Goal: Information Seeking & Learning: Learn about a topic

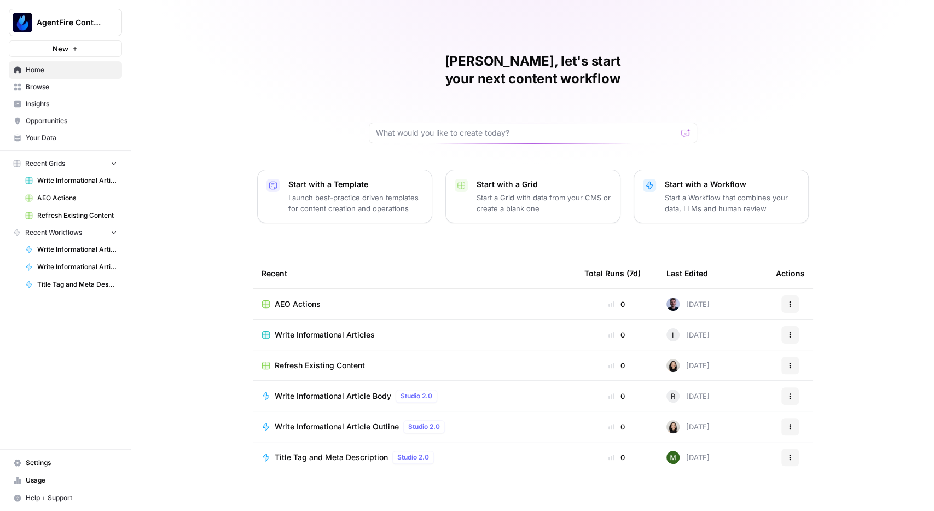
click at [51, 108] on span "Insights" at bounding box center [71, 104] width 91 height 10
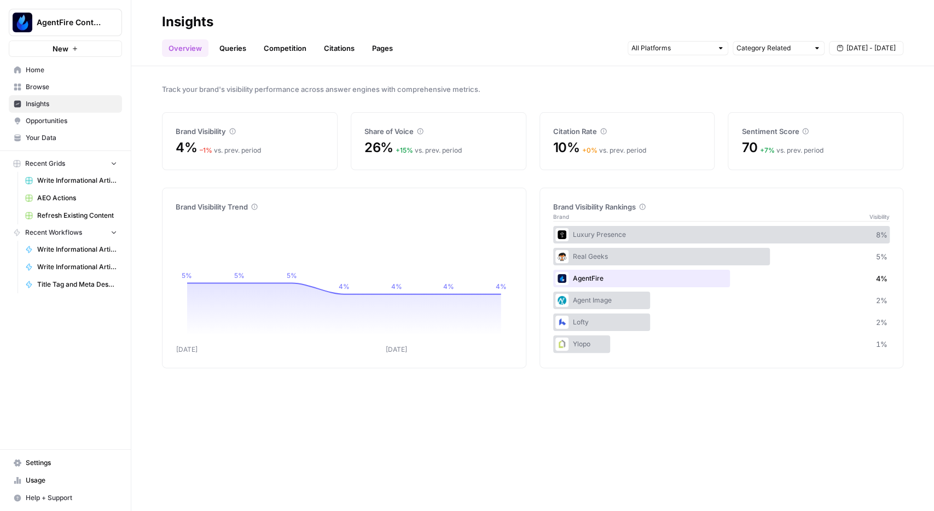
click at [55, 123] on span "Opportunities" at bounding box center [71, 121] width 91 height 10
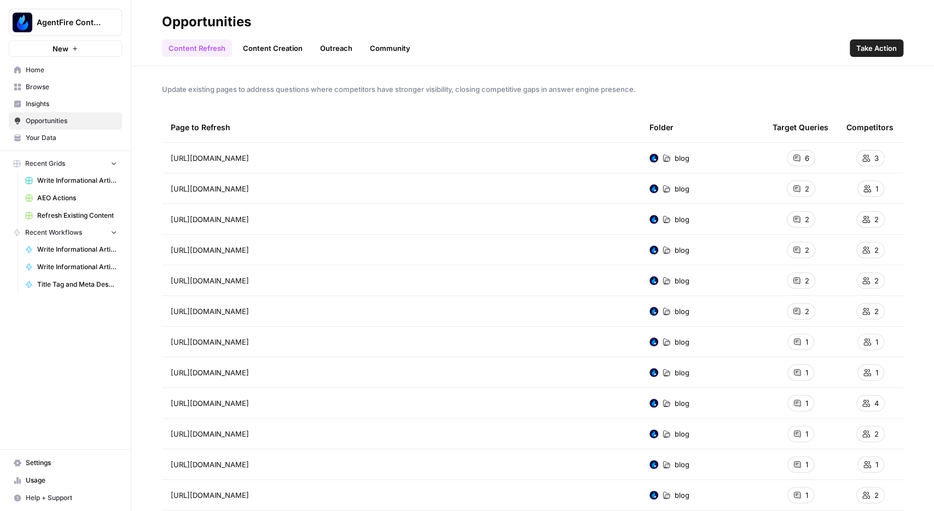
click at [260, 44] on link "Content Creation" at bounding box center [272, 48] width 73 height 18
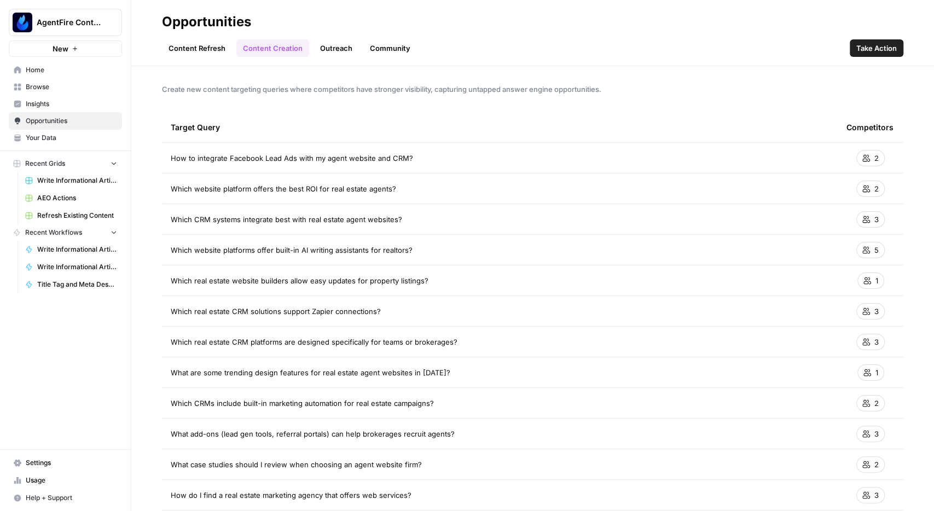
click at [338, 43] on link "Outreach" at bounding box center [335, 48] width 45 height 18
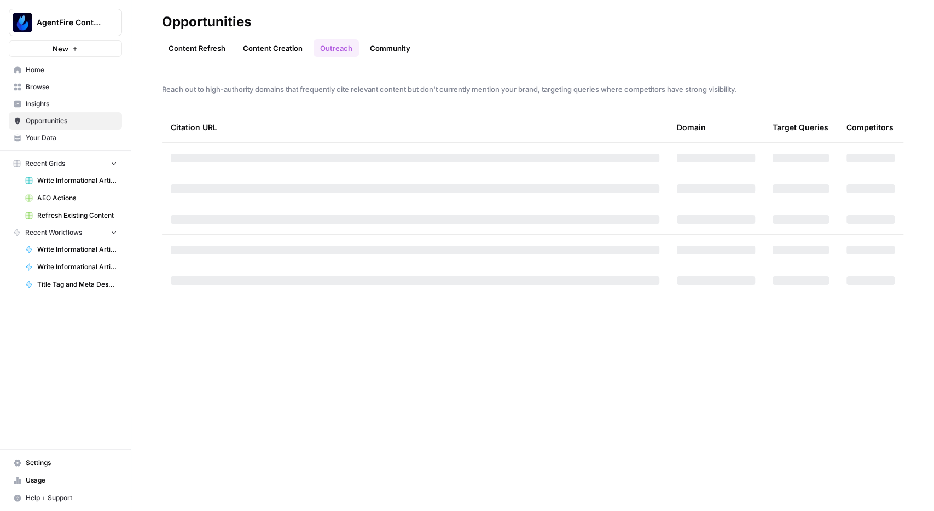
click at [191, 45] on link "Content Refresh" at bounding box center [197, 48] width 70 height 18
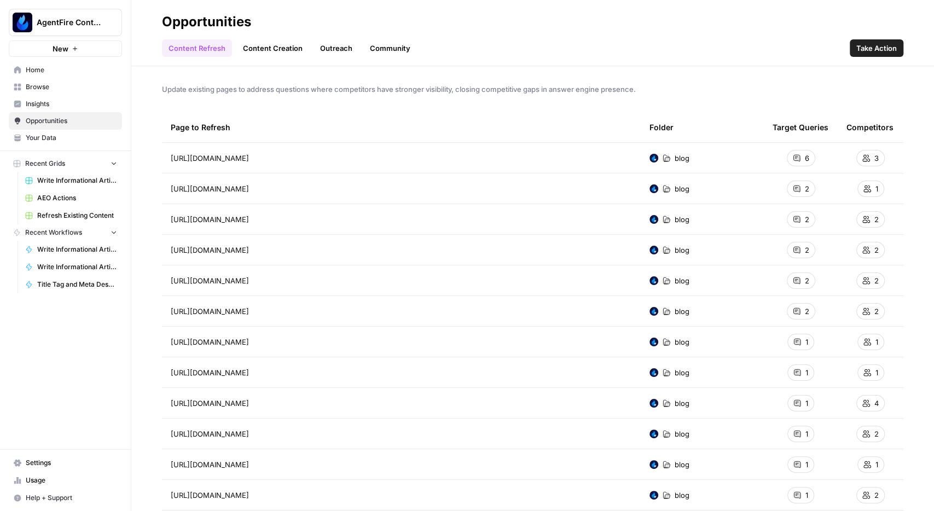
click at [49, 102] on span "Insights" at bounding box center [71, 104] width 91 height 10
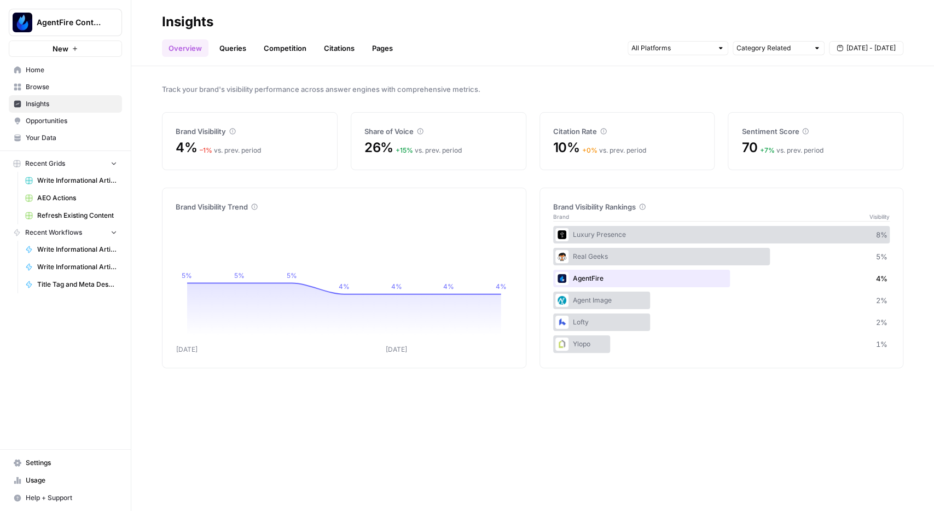
click at [229, 48] on link "Queries" at bounding box center [233, 48] width 40 height 18
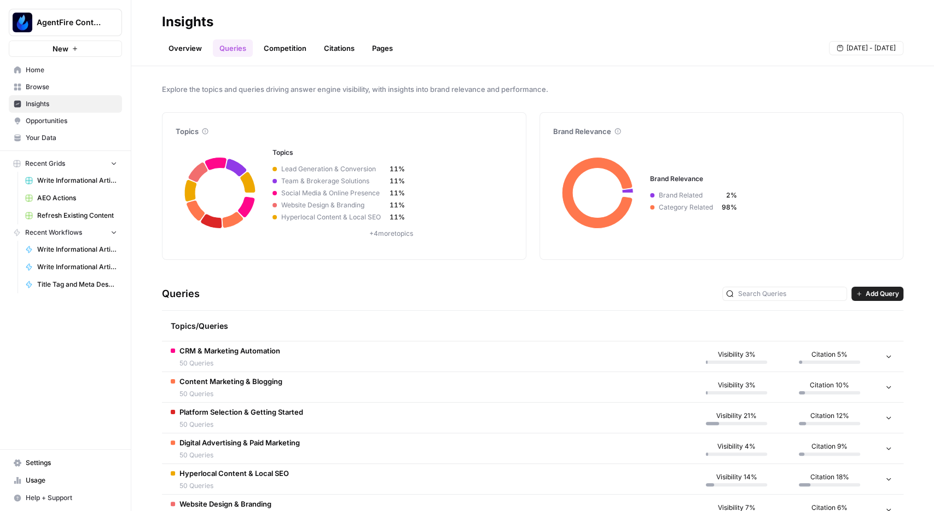
click at [284, 46] on link "Competition" at bounding box center [285, 48] width 56 height 18
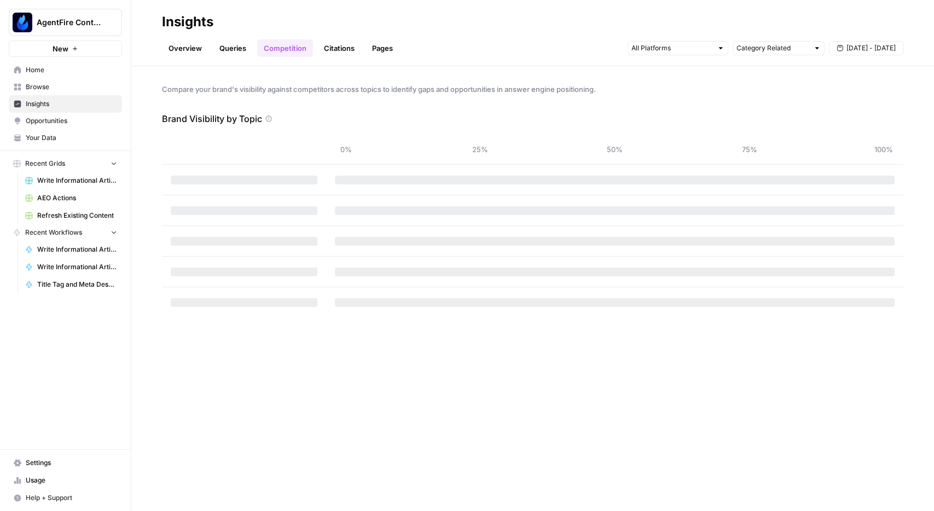
click at [185, 50] on link "Overview" at bounding box center [185, 48] width 46 height 18
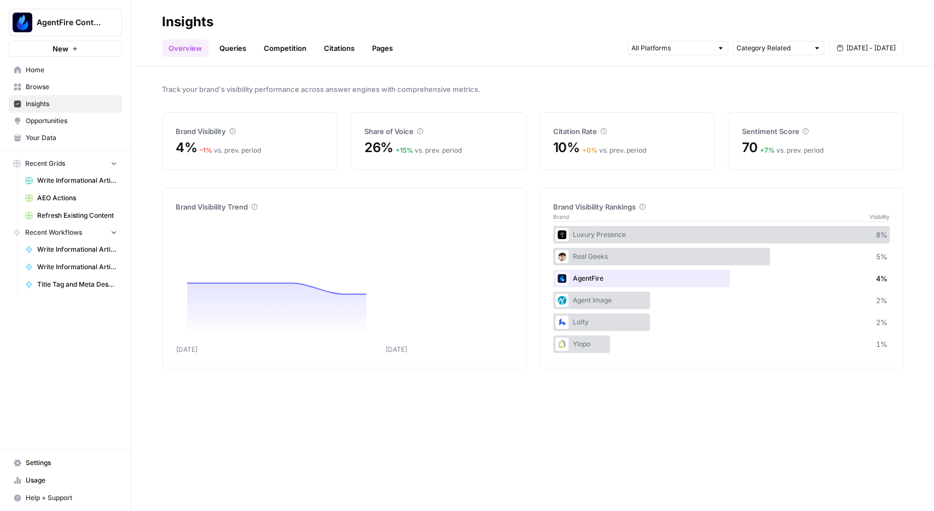
click at [42, 127] on link "Opportunities" at bounding box center [65, 121] width 113 height 18
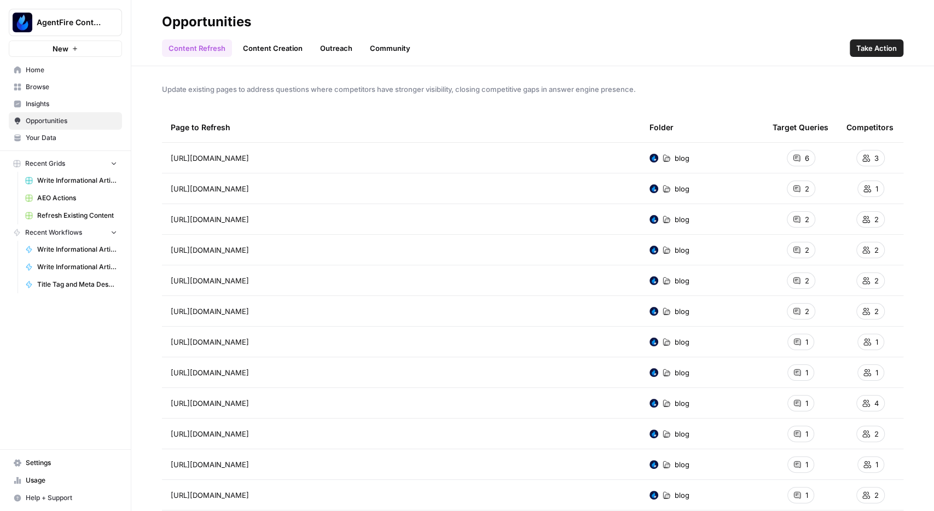
click at [261, 50] on link "Content Creation" at bounding box center [272, 48] width 73 height 18
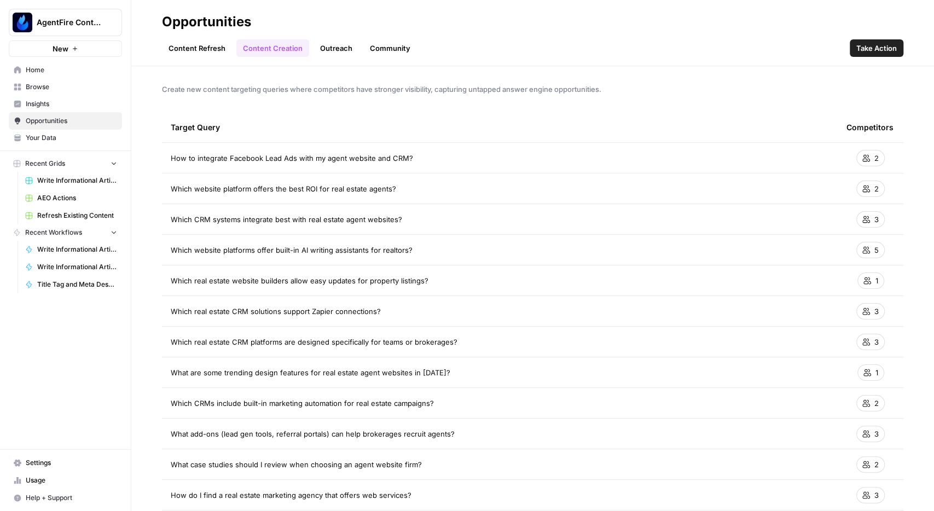
click at [212, 46] on link "Content Refresh" at bounding box center [197, 48] width 70 height 18
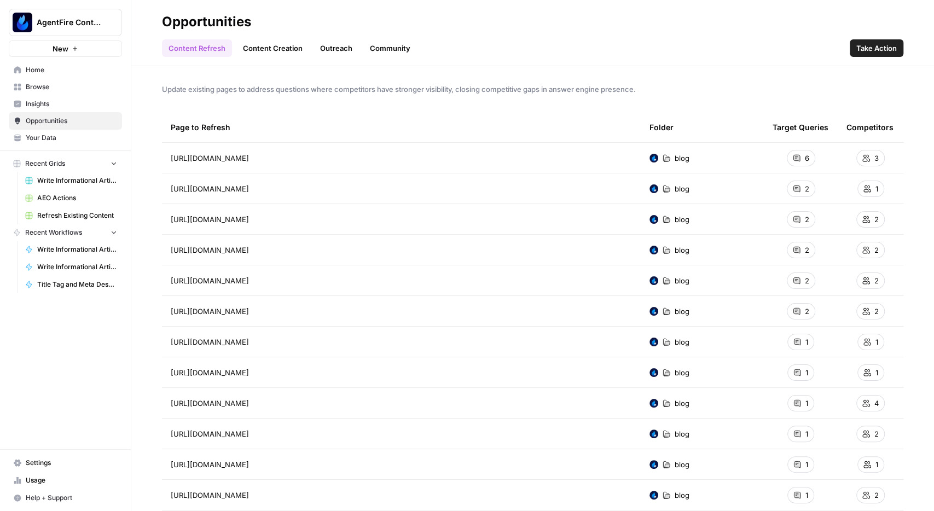
click at [71, 109] on link "Insights" at bounding box center [65, 104] width 113 height 18
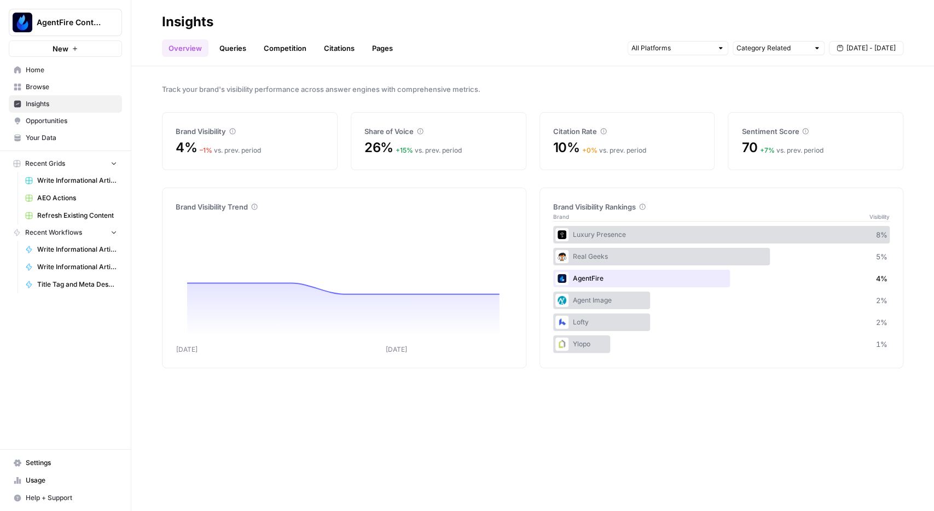
click at [240, 50] on link "Queries" at bounding box center [233, 48] width 40 height 18
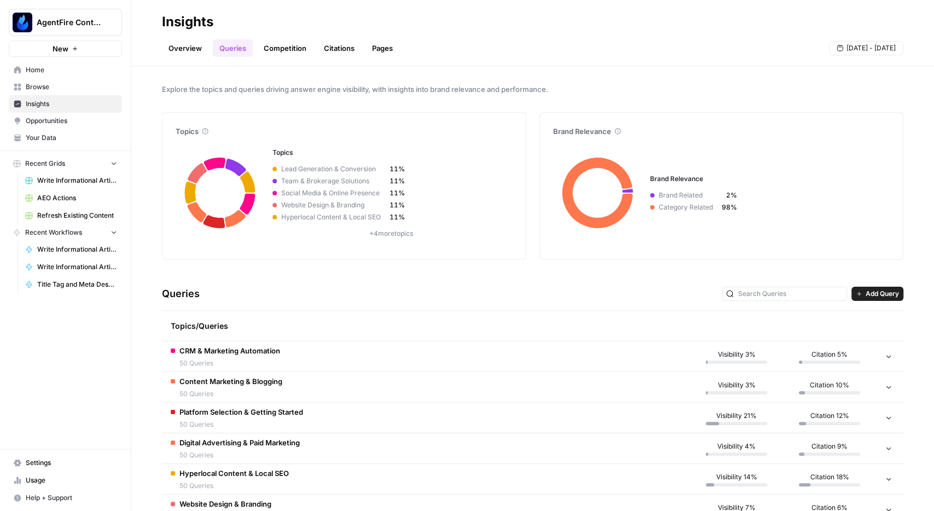
click at [293, 50] on link "Competition" at bounding box center [285, 48] width 56 height 18
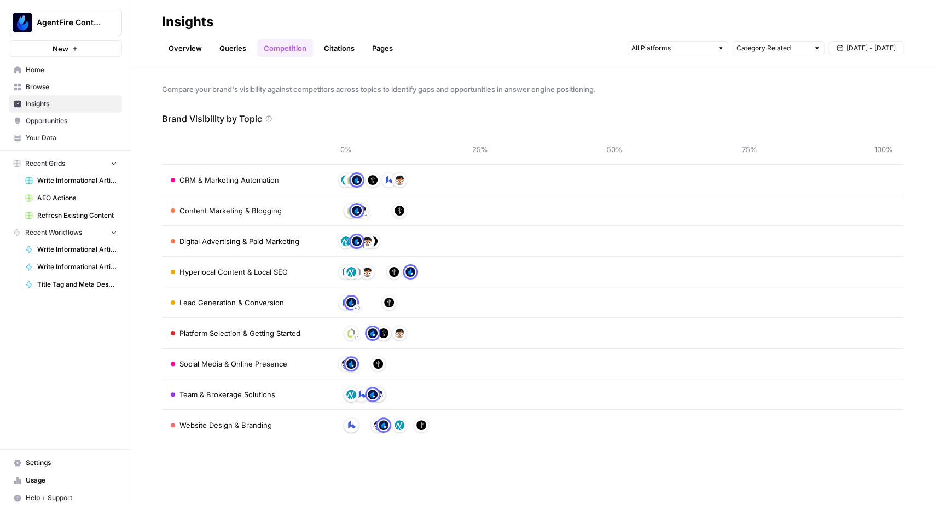
click at [350, 50] on link "Citations" at bounding box center [339, 48] width 44 height 18
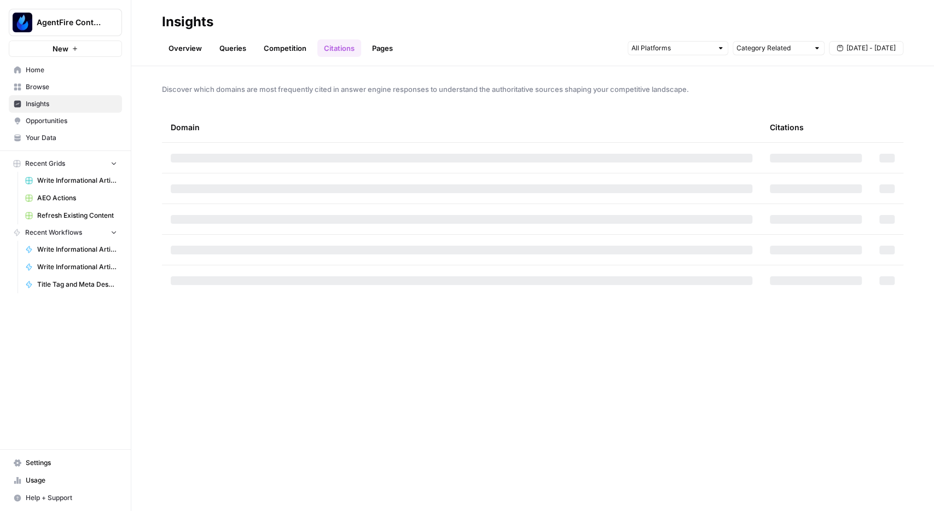
click at [292, 44] on link "Competition" at bounding box center [285, 48] width 56 height 18
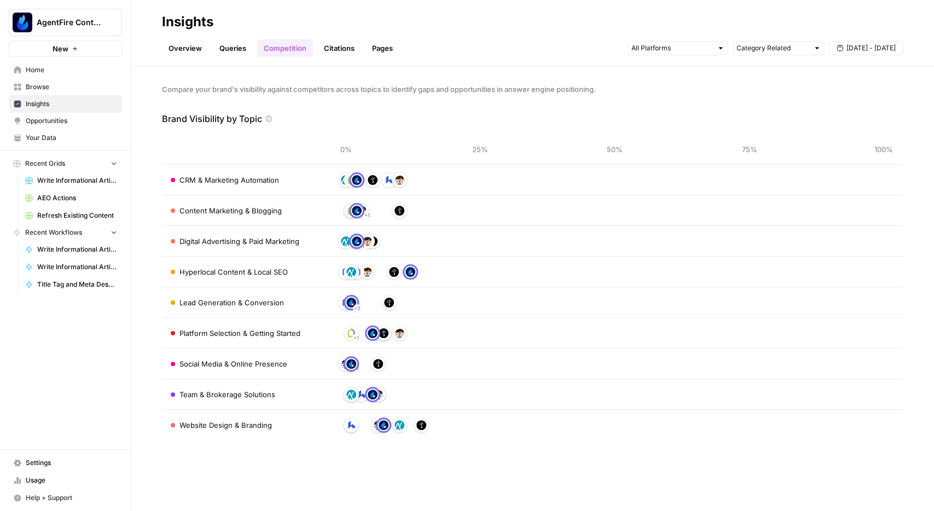
click at [368, 44] on link "Pages" at bounding box center [382, 48] width 34 height 18
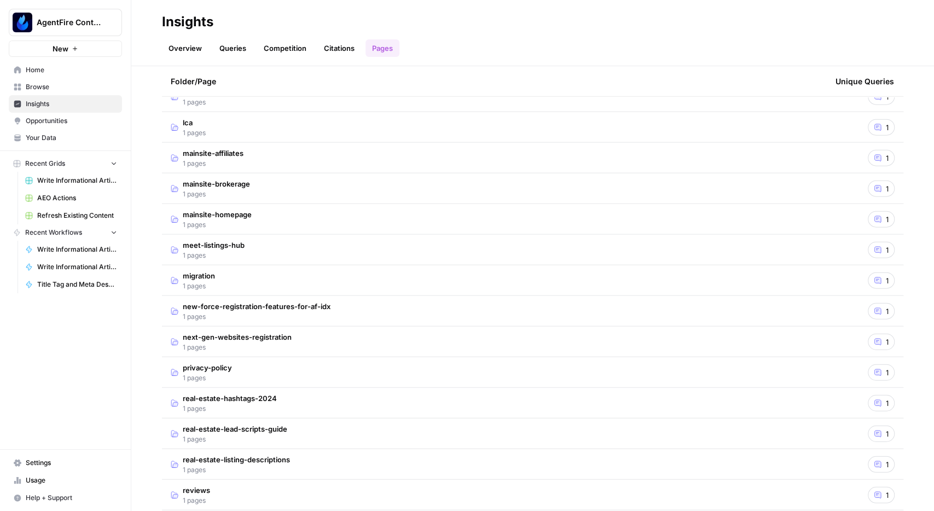
scroll to position [1977, 0]
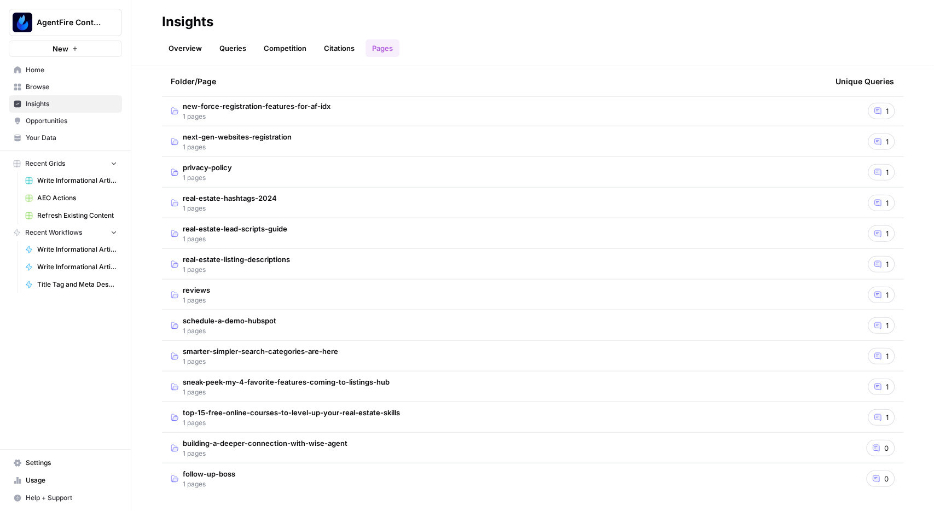
click at [198, 45] on link "Overview" at bounding box center [185, 48] width 46 height 18
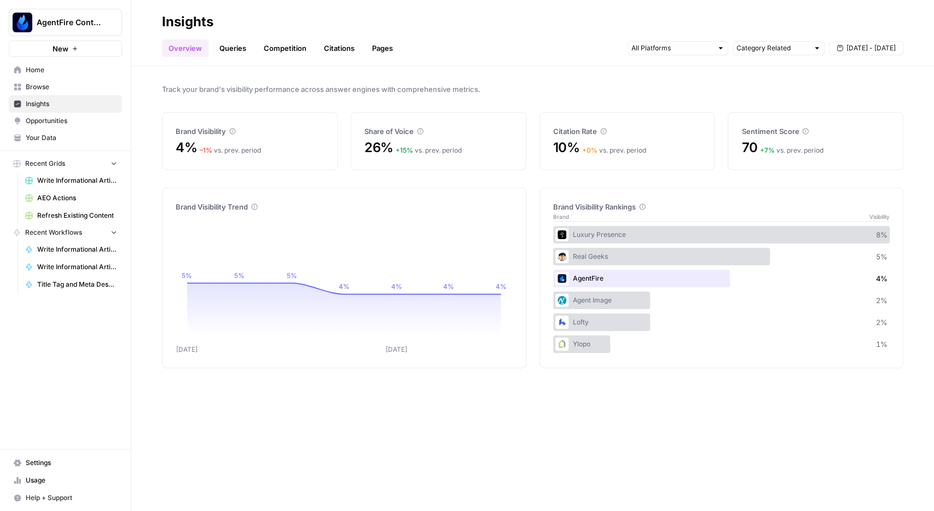
click at [33, 68] on span "Home" at bounding box center [71, 70] width 91 height 10
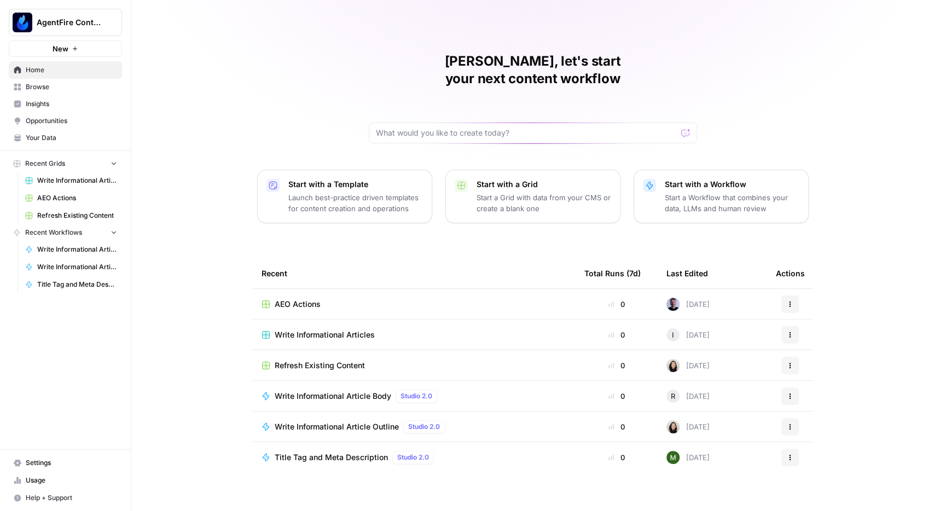
click at [38, 91] on span "Browse" at bounding box center [71, 87] width 91 height 10
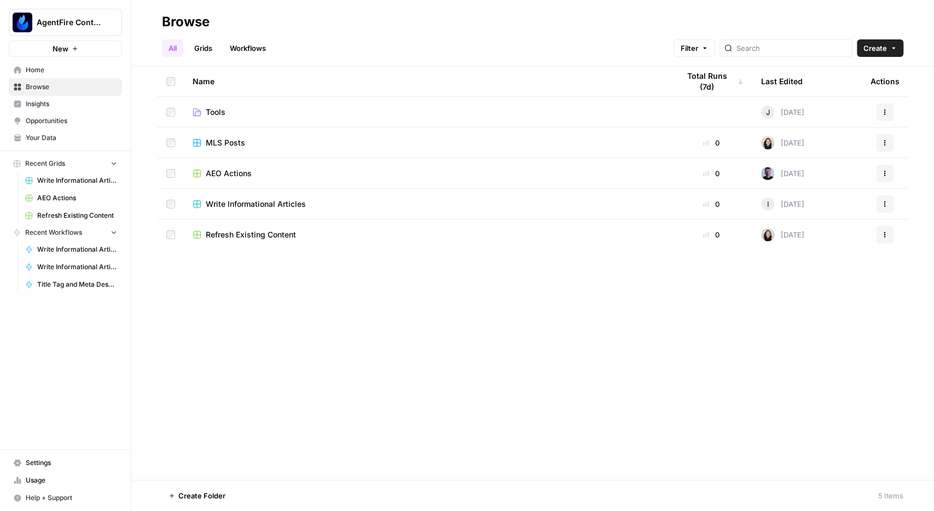
click at [246, 177] on span "AEO Actions" at bounding box center [229, 173] width 46 height 11
click at [39, 73] on span "Home" at bounding box center [71, 70] width 91 height 10
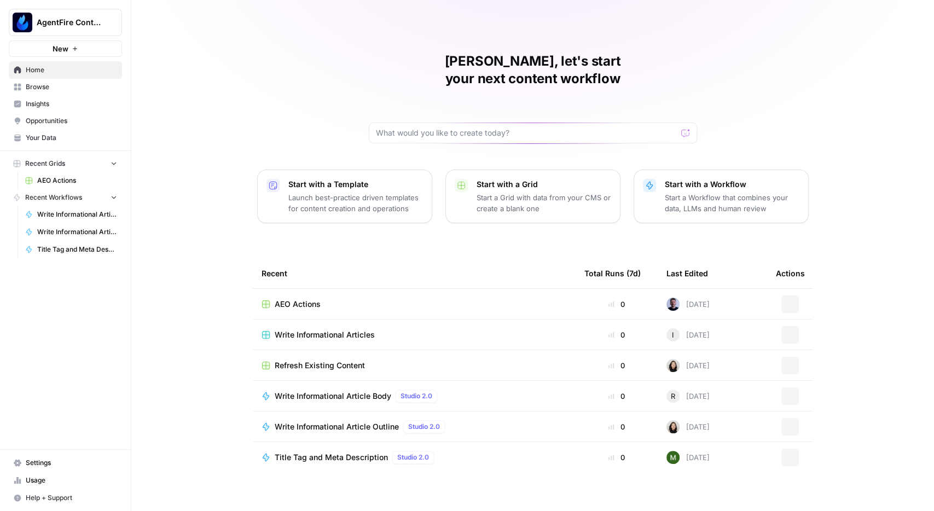
click at [46, 109] on link "Insights" at bounding box center [65, 104] width 113 height 18
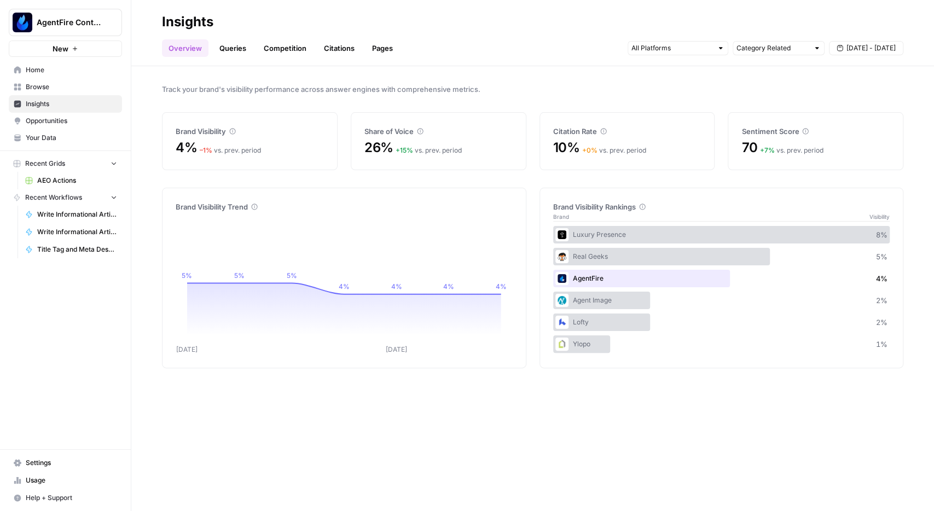
click at [36, 121] on span "Opportunities" at bounding box center [71, 121] width 91 height 10
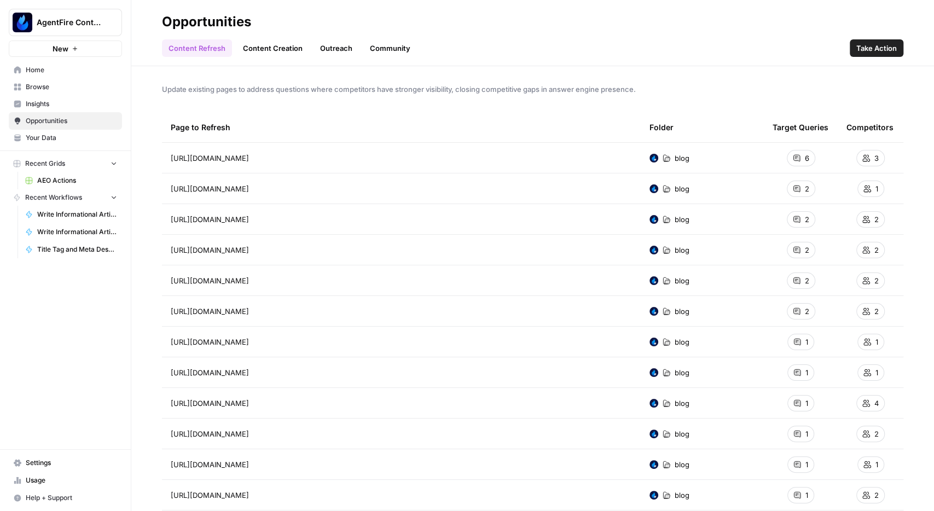
click at [259, 49] on link "Content Creation" at bounding box center [272, 48] width 73 height 18
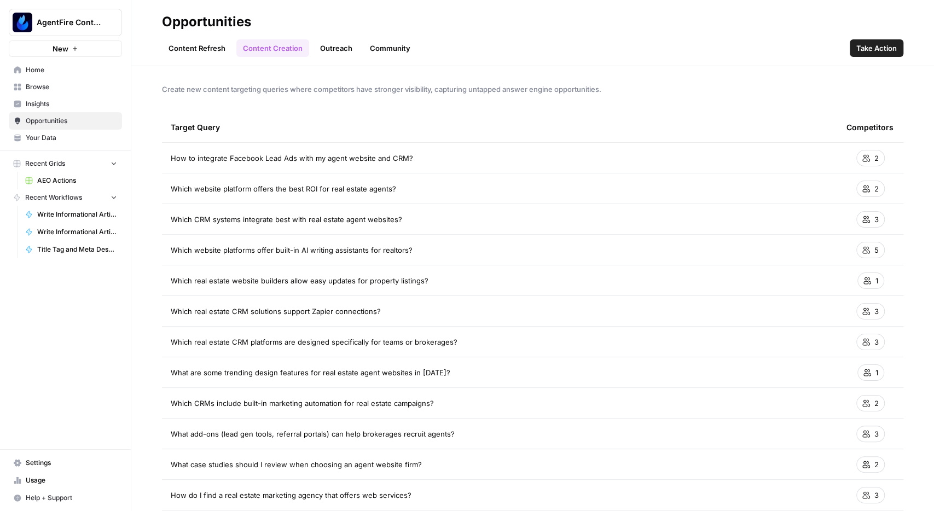
click at [207, 53] on link "Content Refresh" at bounding box center [197, 48] width 70 height 18
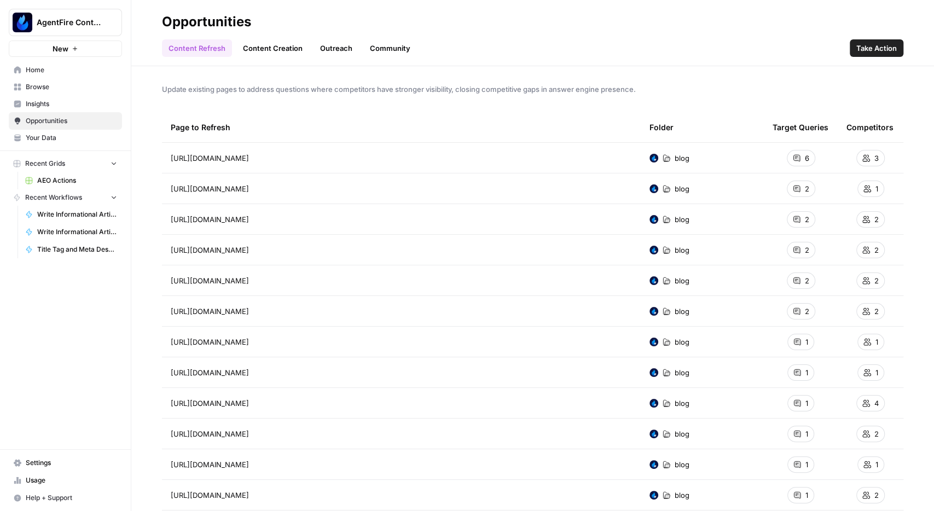
click at [260, 44] on link "Content Creation" at bounding box center [272, 48] width 73 height 18
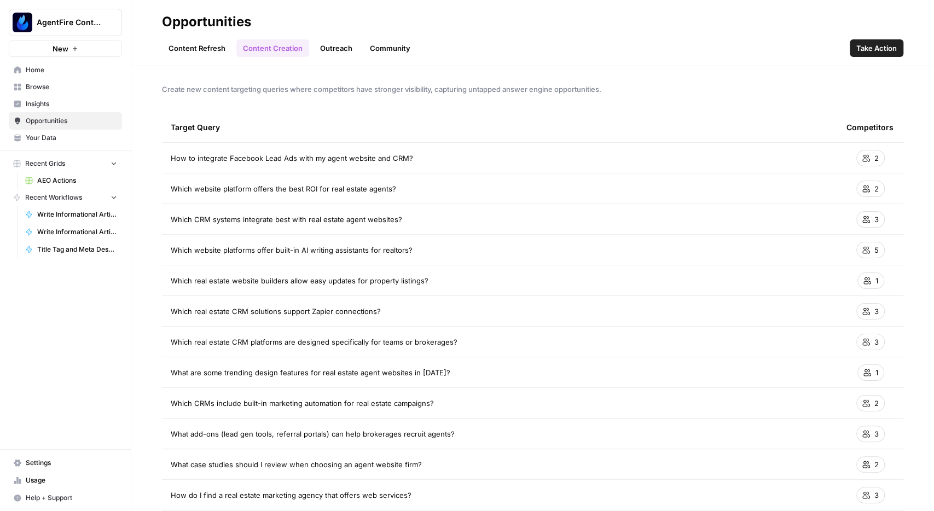
click at [50, 89] on span "Browse" at bounding box center [71, 87] width 91 height 10
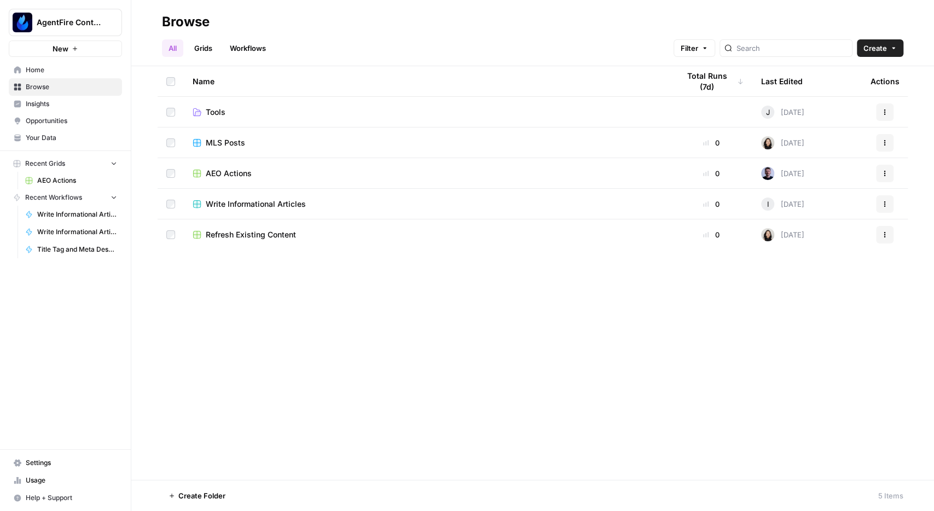
click at [239, 172] on span "AEO Actions" at bounding box center [229, 173] width 46 height 11
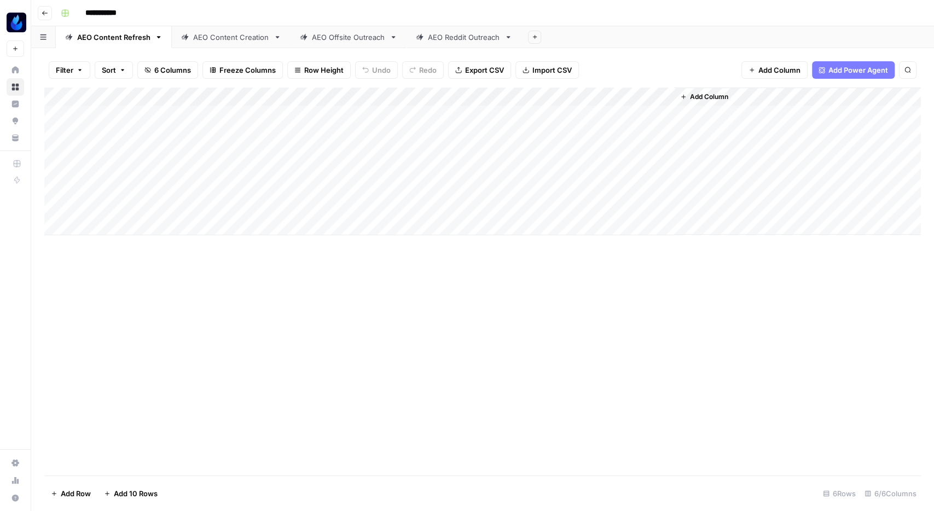
click at [207, 383] on div "Add Column" at bounding box center [482, 282] width 876 height 388
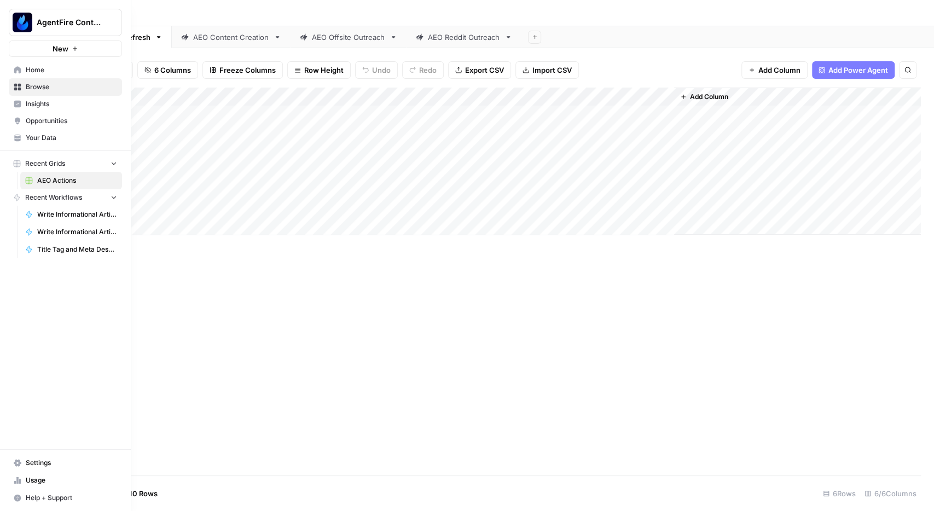
click at [42, 121] on span "Opportunities" at bounding box center [71, 121] width 91 height 10
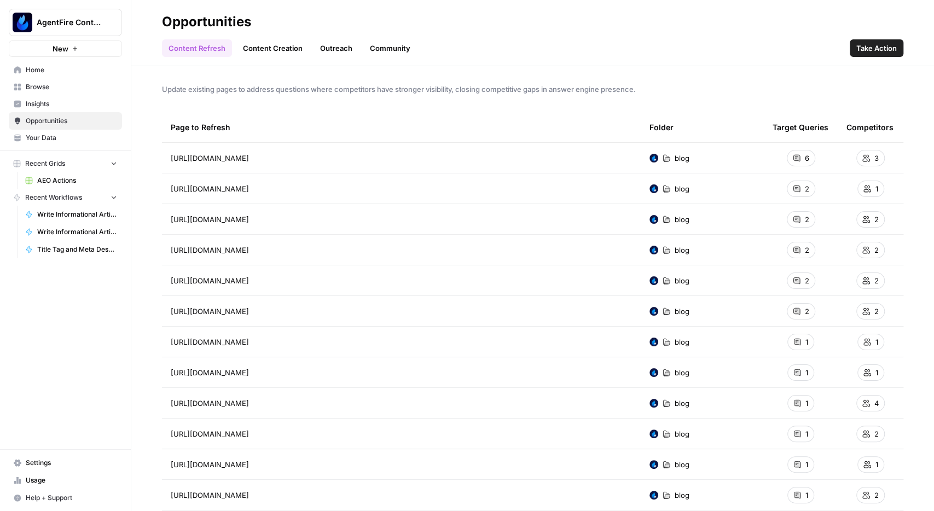
click at [278, 48] on link "Content Creation" at bounding box center [272, 48] width 73 height 18
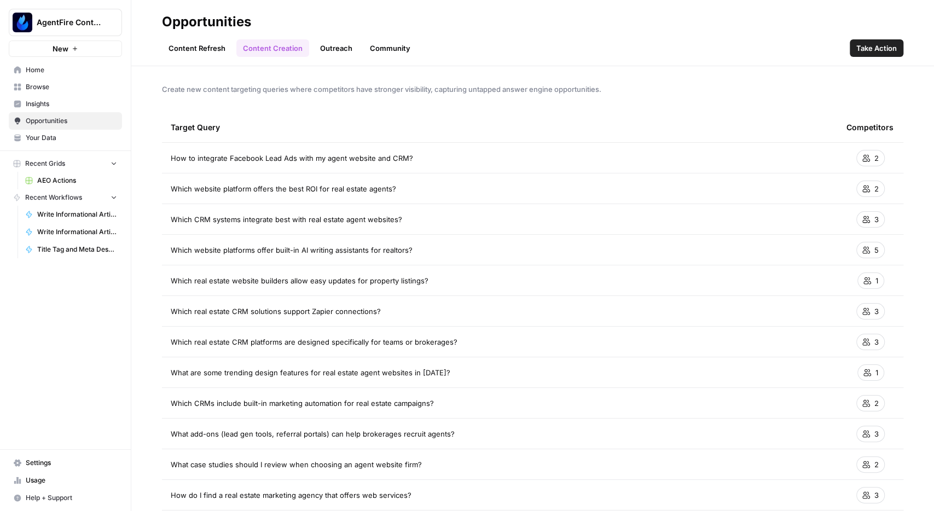
click at [209, 47] on link "Content Refresh" at bounding box center [197, 48] width 70 height 18
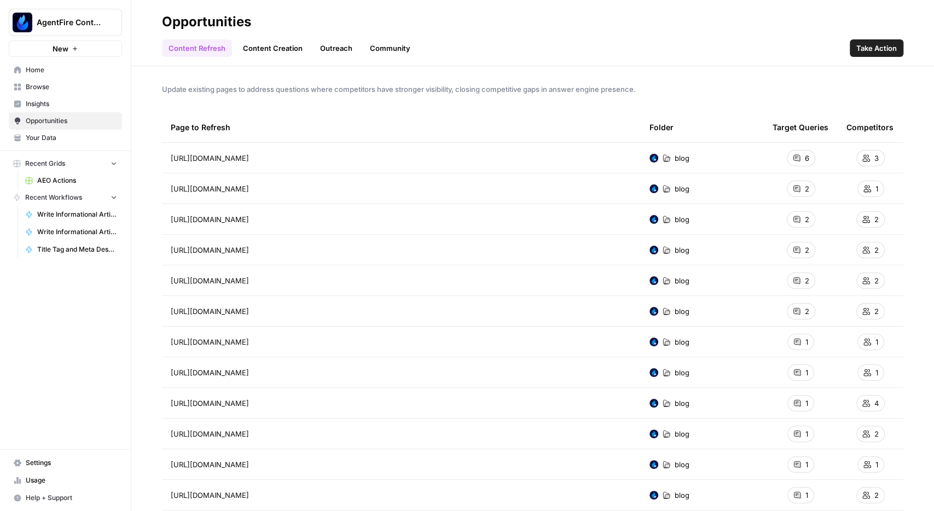
click at [39, 74] on span "Home" at bounding box center [71, 70] width 91 height 10
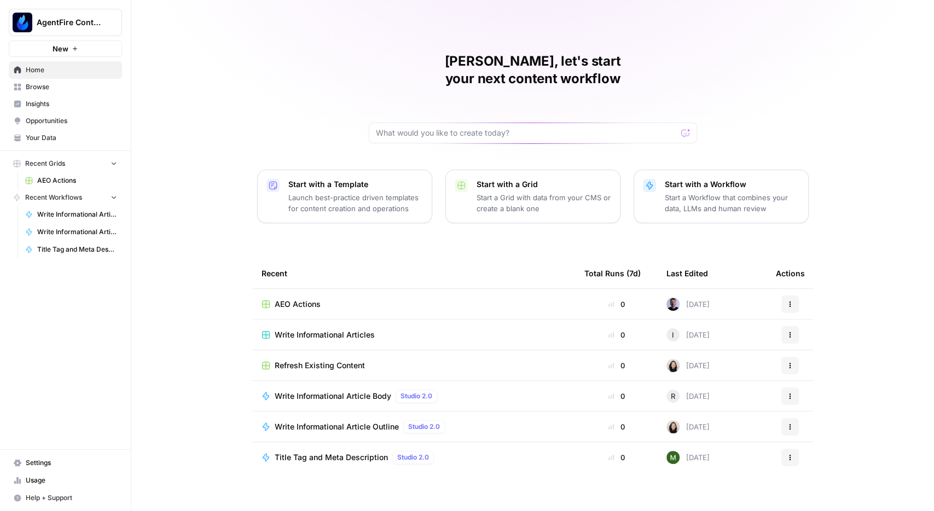
click at [42, 468] on span "Settings" at bounding box center [71, 463] width 91 height 10
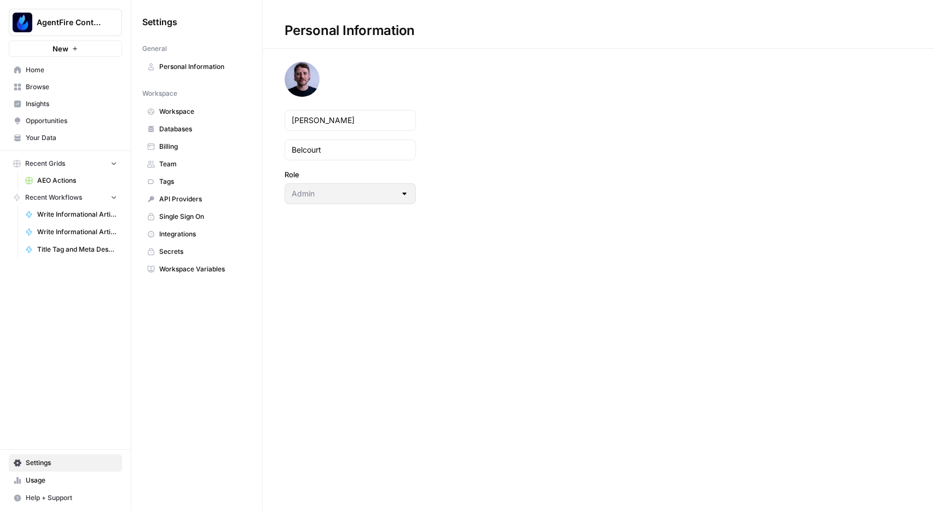
click at [39, 480] on span "Usage" at bounding box center [71, 480] width 91 height 10
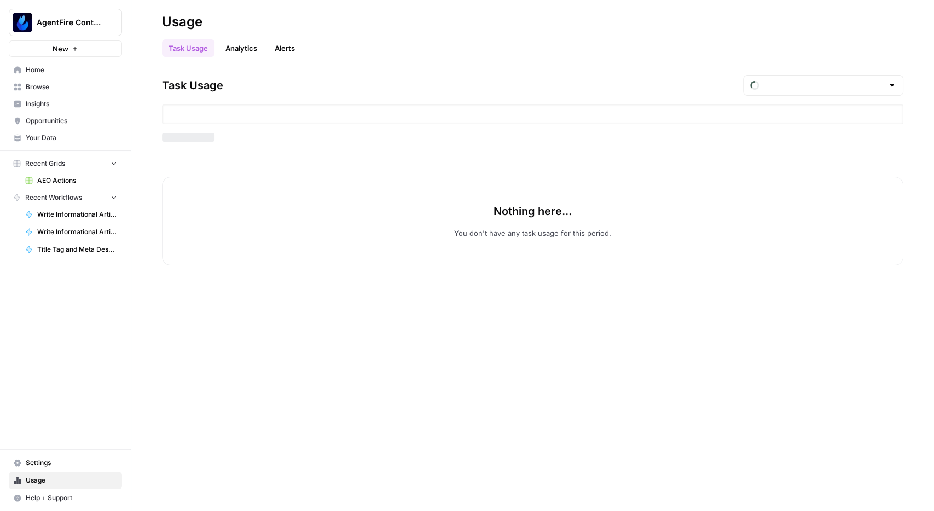
type input "September Tasks"
click at [829, 84] on input "text" at bounding box center [823, 85] width 120 height 11
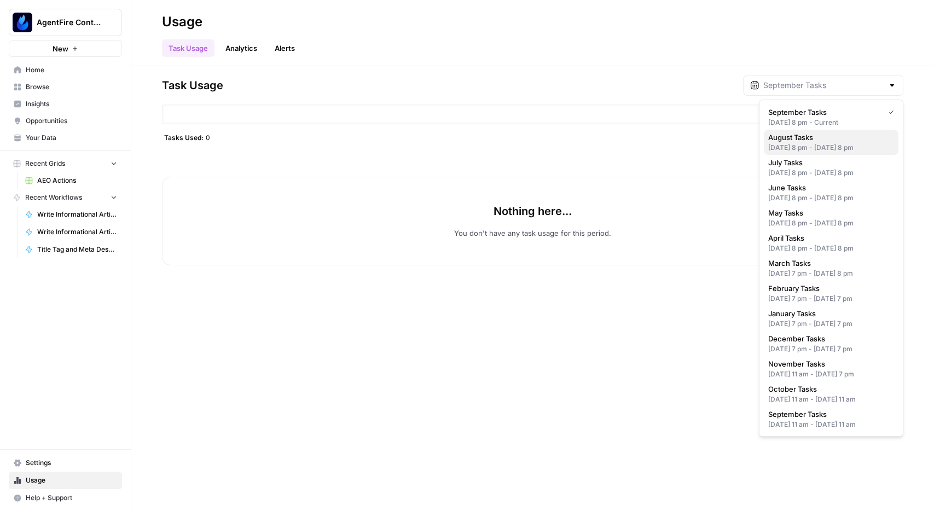
click at [825, 142] on span "August Tasks" at bounding box center [828, 137] width 121 height 11
type input "August Tasks"
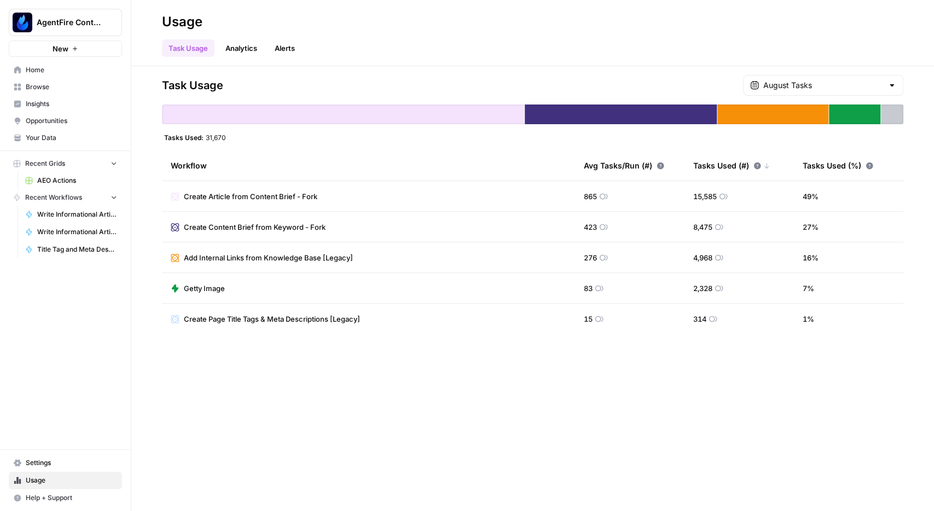
click at [45, 15] on button "AgentFire Content" at bounding box center [65, 22] width 113 height 27
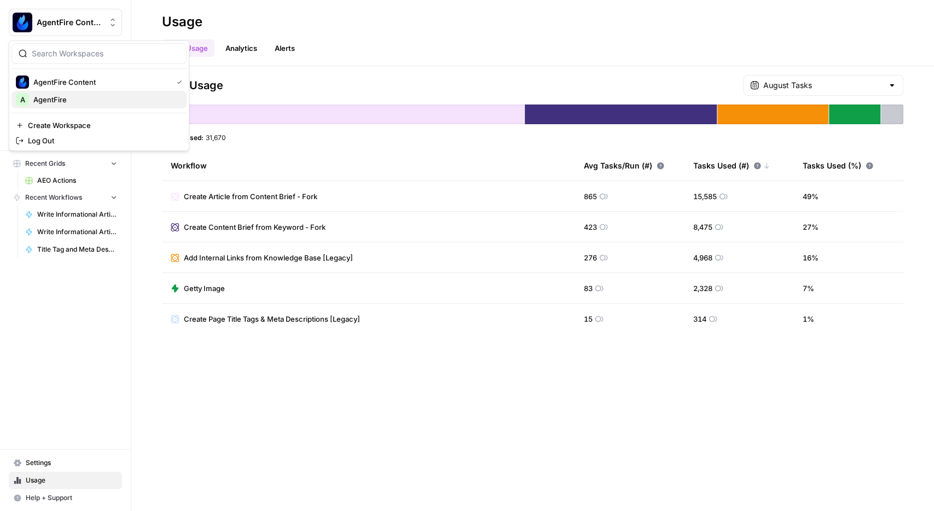
click at [49, 101] on span "AgentFire" at bounding box center [105, 99] width 144 height 11
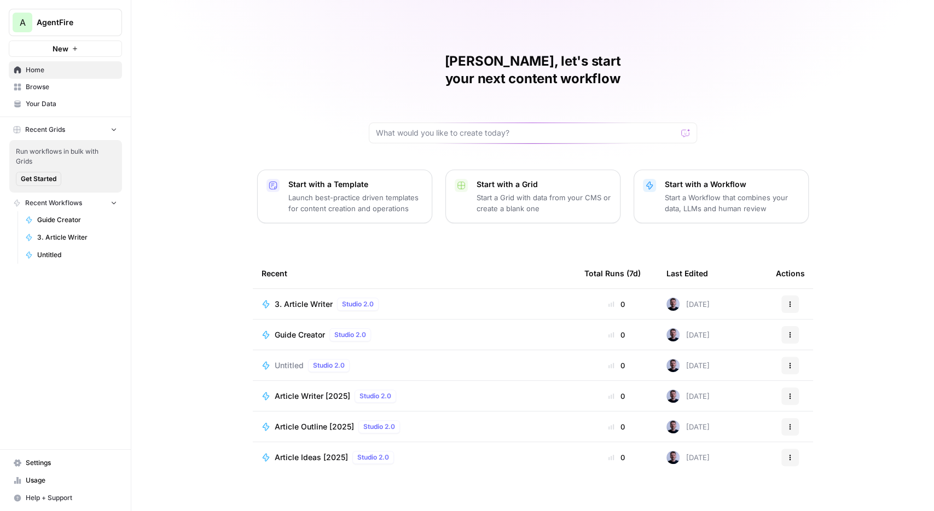
click at [50, 88] on span "Browse" at bounding box center [71, 87] width 91 height 10
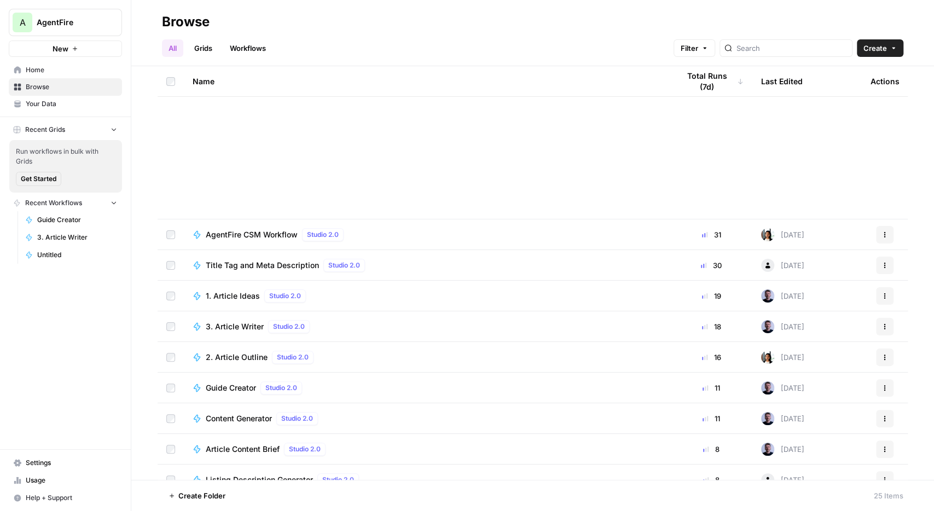
scroll to position [381, 0]
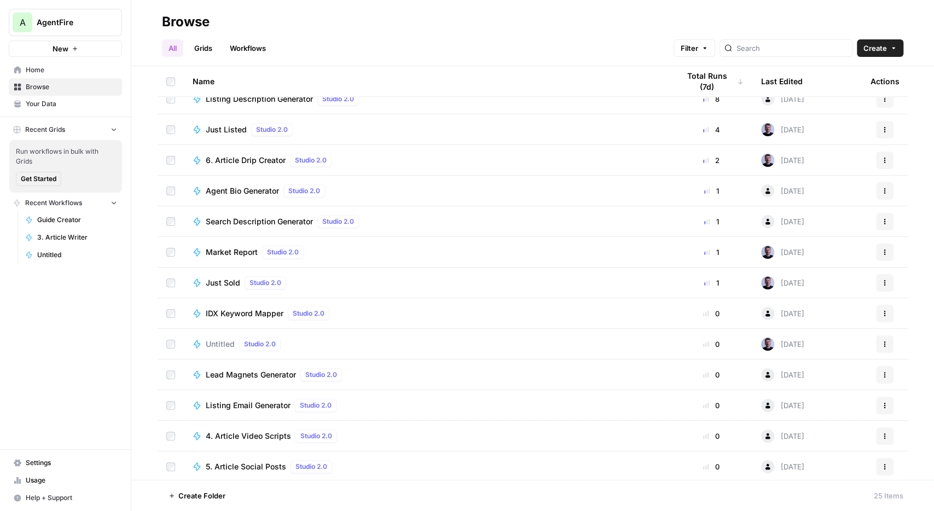
click at [37, 477] on span "Usage" at bounding box center [71, 480] width 91 height 10
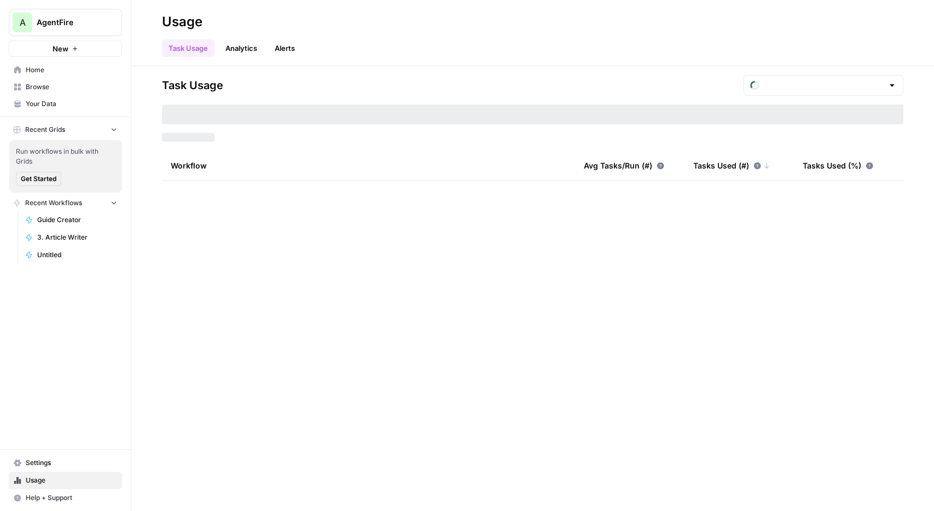
type input "September Tasks"
click at [852, 83] on input "text" at bounding box center [823, 85] width 120 height 11
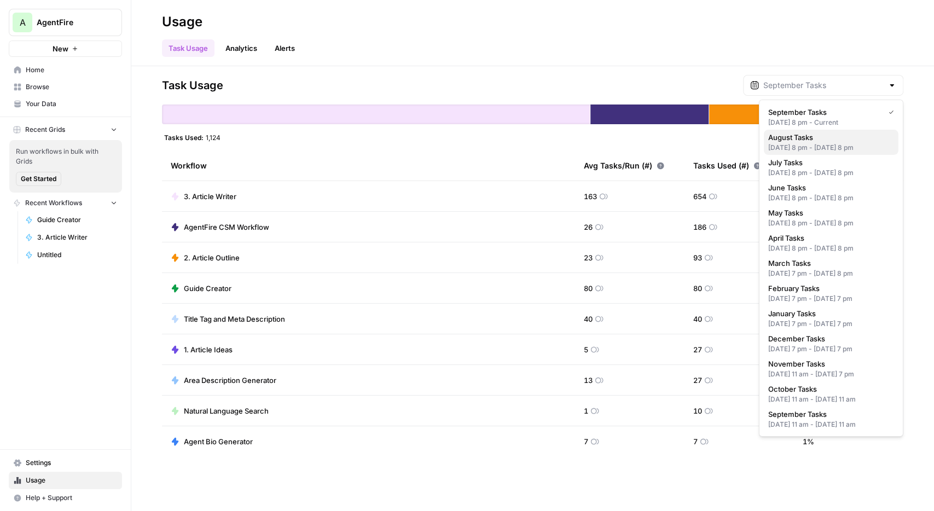
click at [817, 139] on span "August Tasks" at bounding box center [828, 137] width 121 height 11
type input "August Tasks"
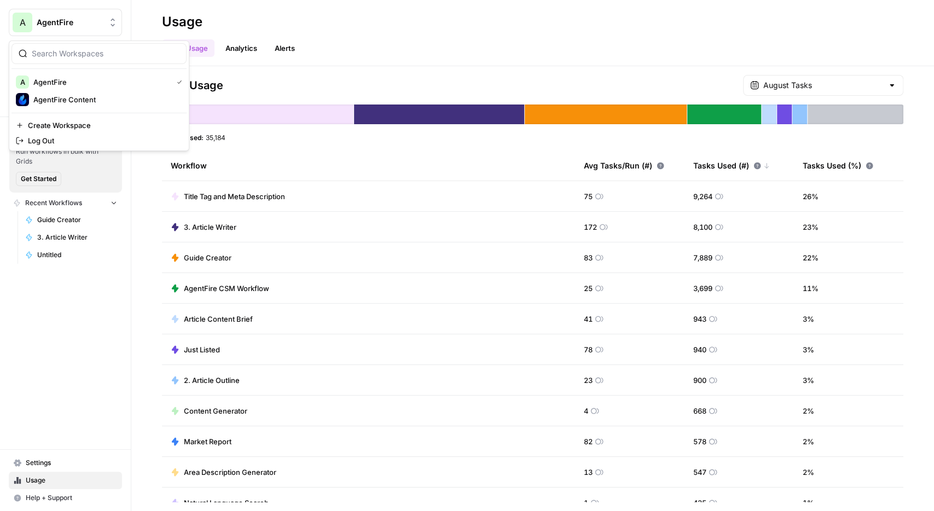
click at [69, 26] on span "AgentFire" at bounding box center [70, 22] width 66 height 11
click at [66, 101] on span "AgentFire Content" at bounding box center [105, 99] width 144 height 11
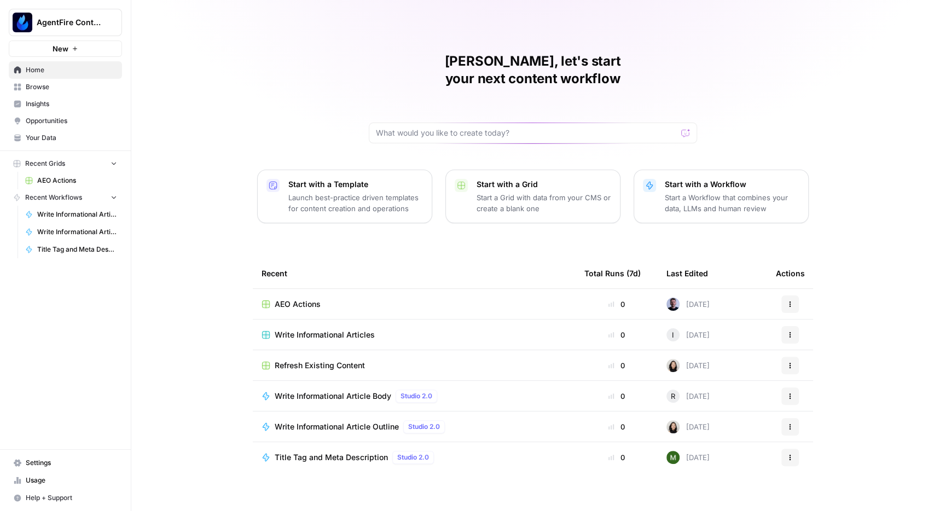
click at [39, 481] on span "Usage" at bounding box center [71, 480] width 91 height 10
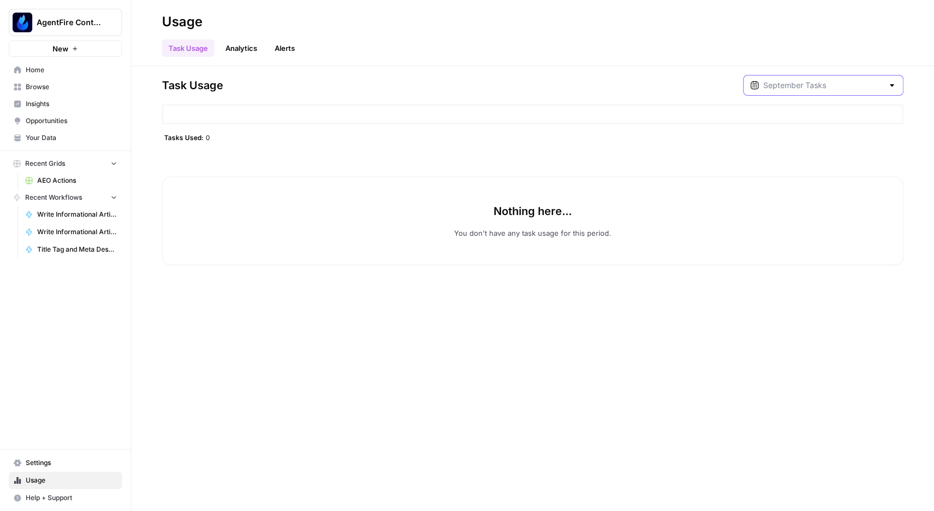
click at [847, 88] on input "text" at bounding box center [823, 85] width 120 height 11
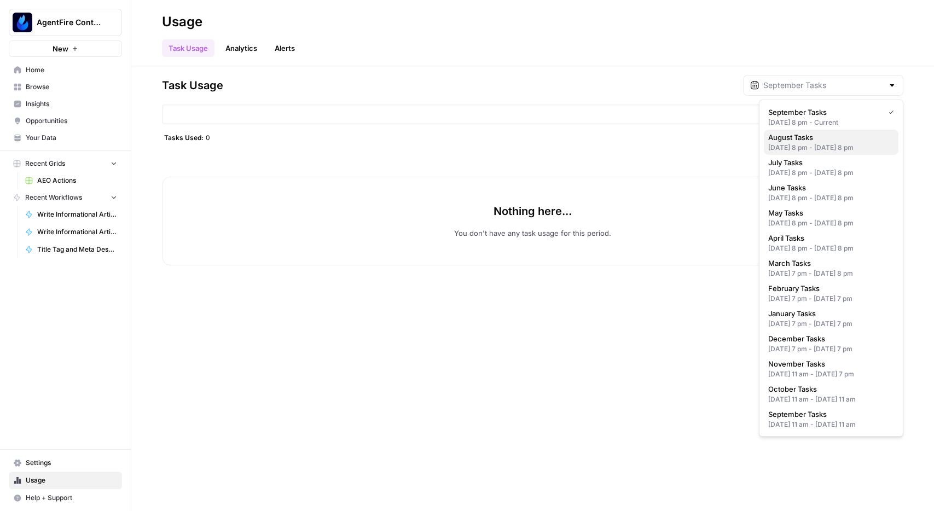
click at [815, 141] on span "August Tasks" at bounding box center [828, 137] width 121 height 11
type input "August Tasks"
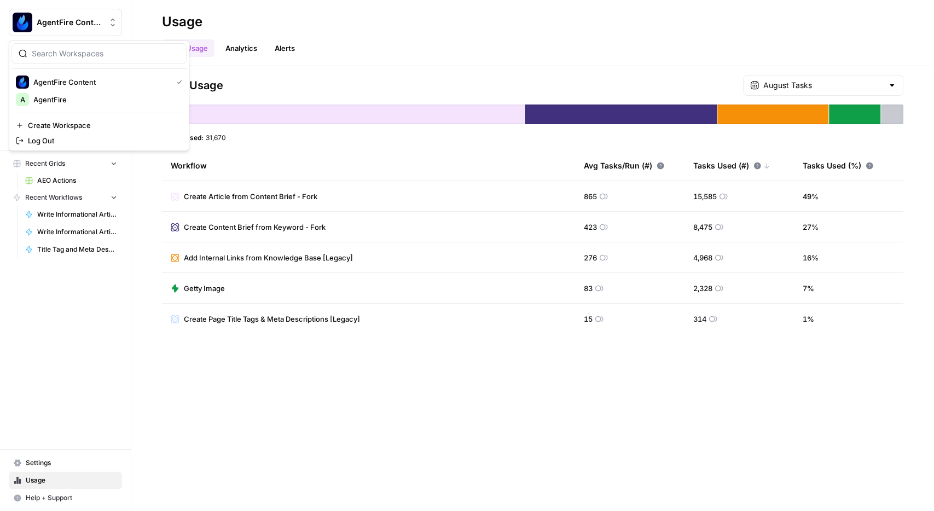
click at [62, 23] on span "AgentFire Content" at bounding box center [70, 22] width 66 height 11
